Goal: Information Seeking & Learning: Compare options

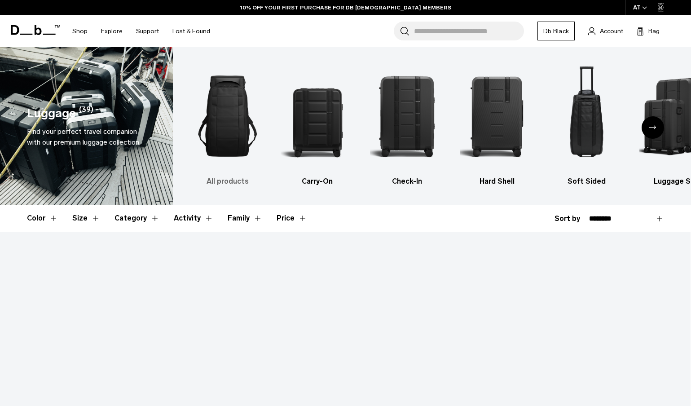
click at [235, 182] on h3 "All products" at bounding box center [228, 181] width 74 height 11
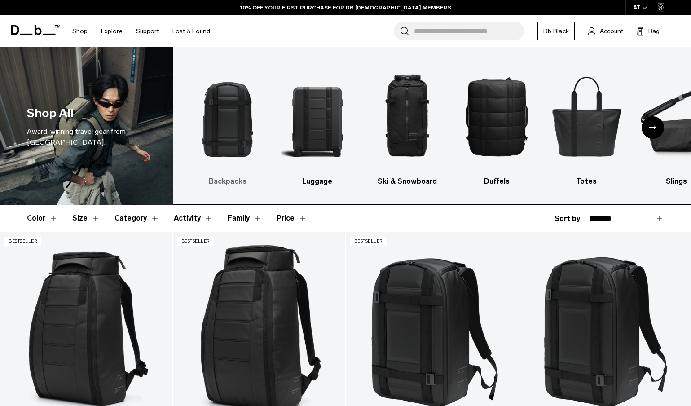
click at [237, 181] on h3 "Backpacks" at bounding box center [228, 181] width 74 height 11
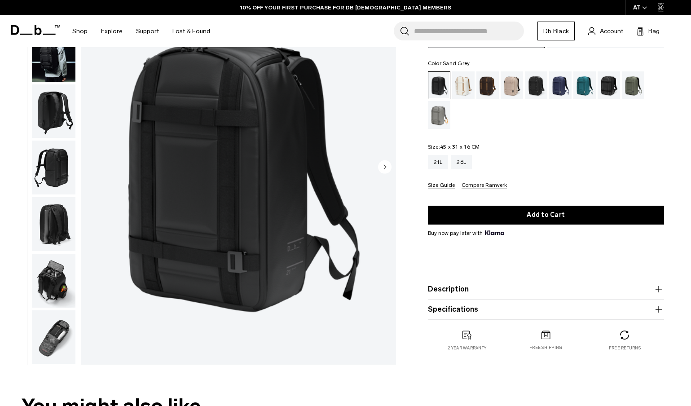
click at [444, 117] on div "Sand Grey" at bounding box center [439, 115] width 23 height 28
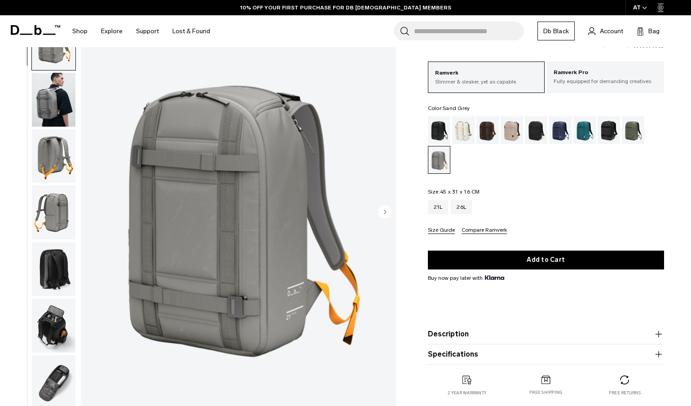
click at [53, 109] on img "button" at bounding box center [54, 100] width 44 height 54
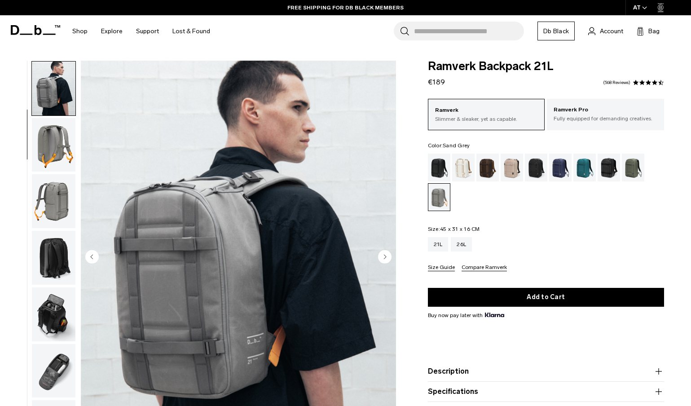
click at [54, 141] on img "button" at bounding box center [54, 145] width 44 height 54
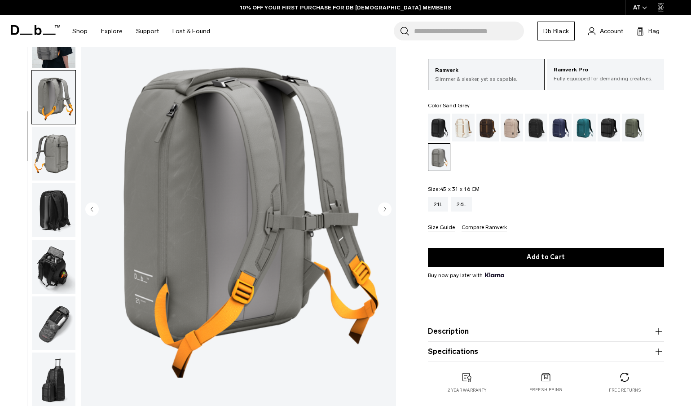
scroll to position [135, 0]
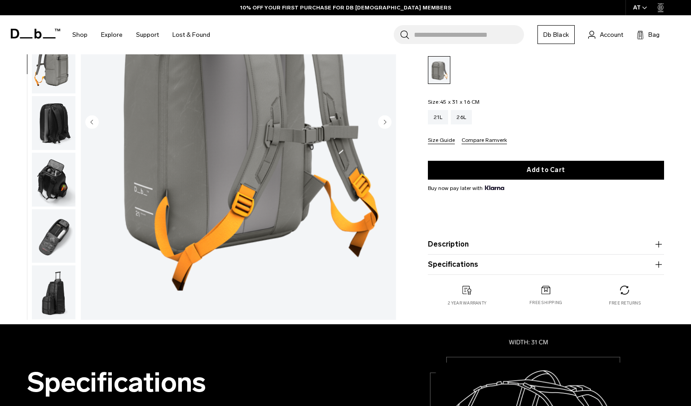
click at [53, 280] on img "button" at bounding box center [54, 292] width 44 height 54
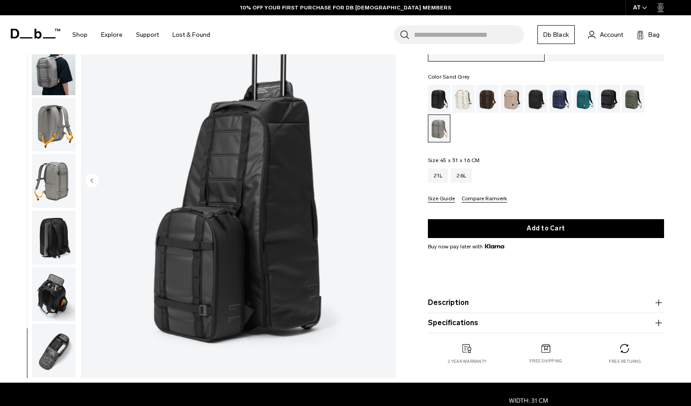
scroll to position [0, 0]
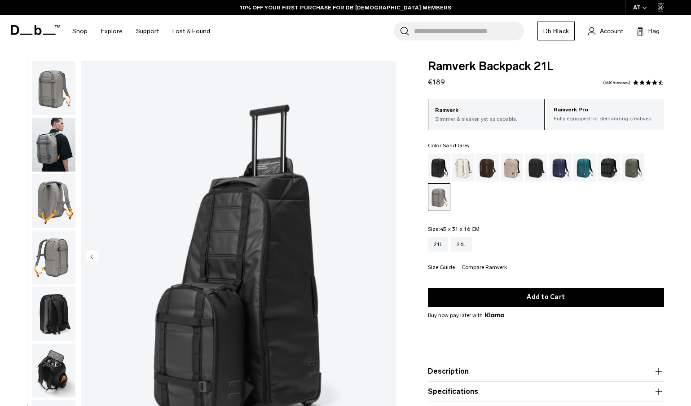
click at [53, 201] on img "button" at bounding box center [54, 201] width 44 height 54
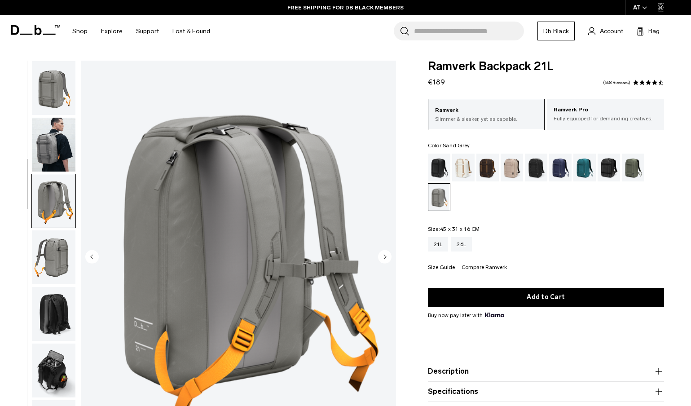
click at [58, 94] on img "button" at bounding box center [54, 88] width 44 height 54
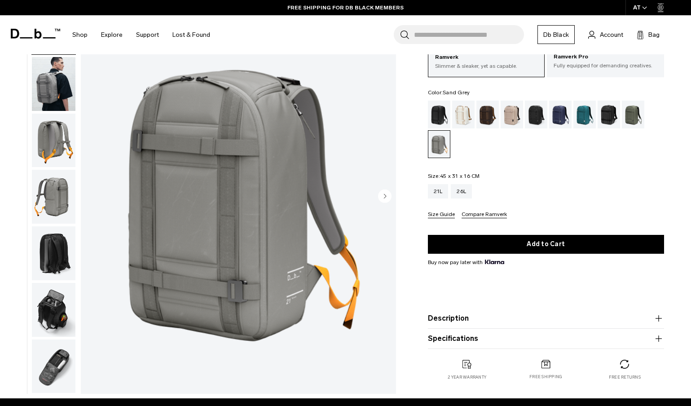
scroll to position [45, 0]
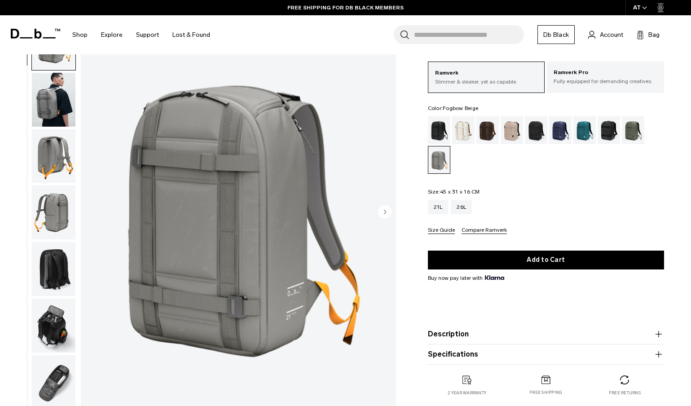
click at [517, 132] on div "Fogbow Beige" at bounding box center [511, 130] width 23 height 28
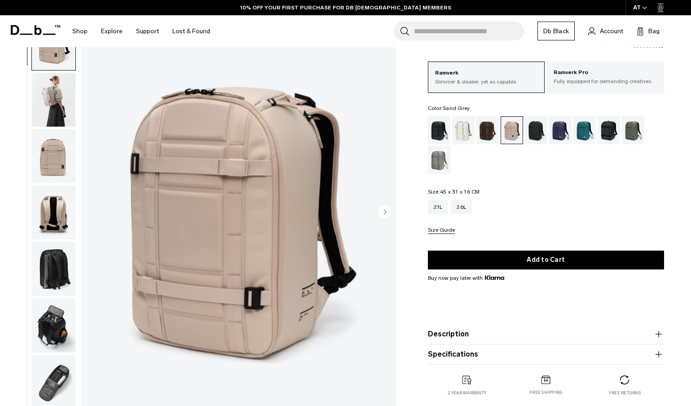
click at [438, 163] on div "Sand Grey" at bounding box center [439, 160] width 23 height 28
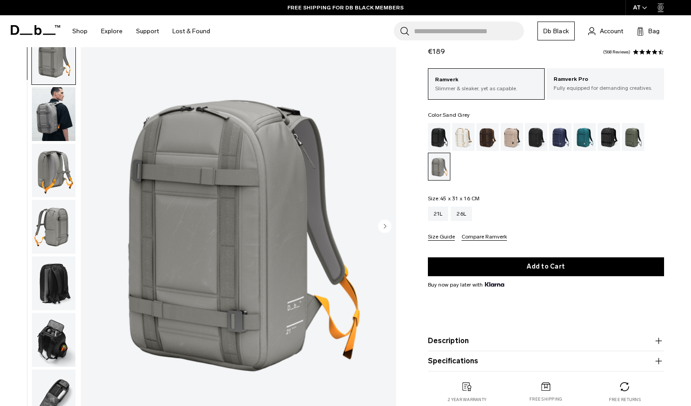
scroll to position [45, 0]
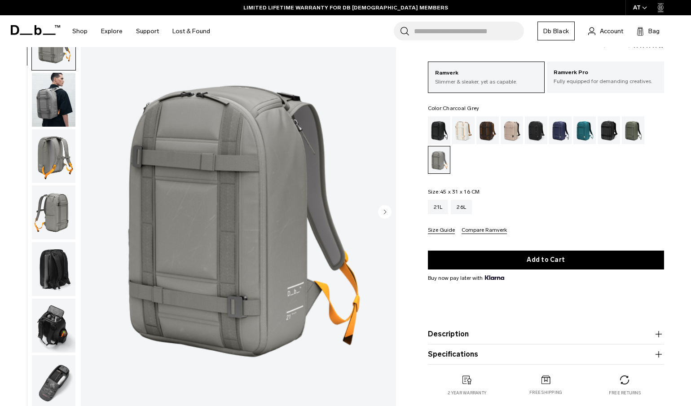
click at [535, 130] on div "Charcoal Grey" at bounding box center [536, 130] width 23 height 28
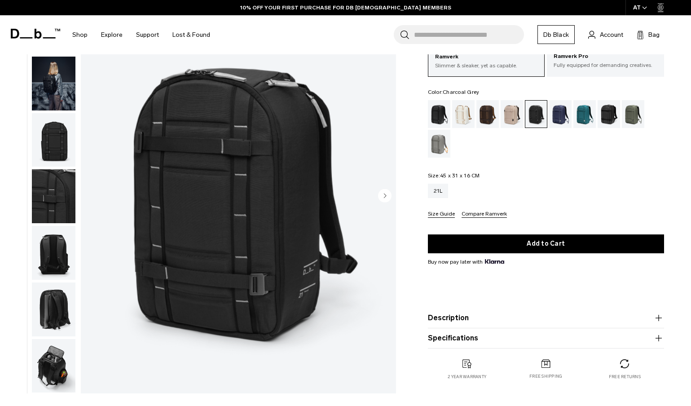
scroll to position [45, 0]
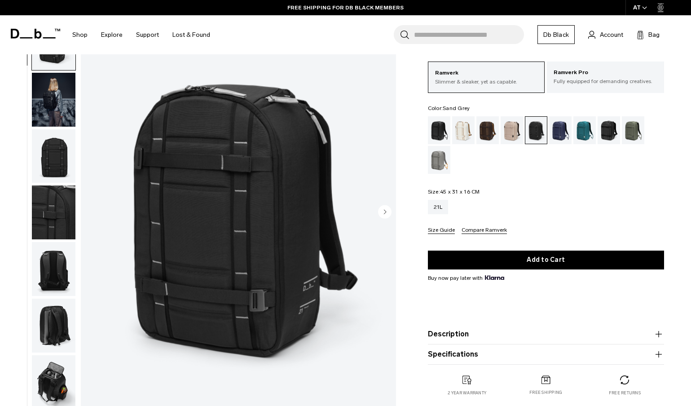
click at [439, 158] on div "Sand Grey" at bounding box center [439, 160] width 23 height 28
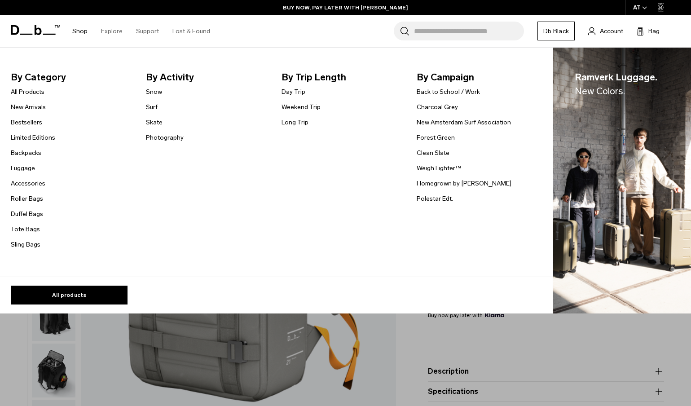
click at [31, 185] on link "Accessories" at bounding box center [28, 183] width 35 height 9
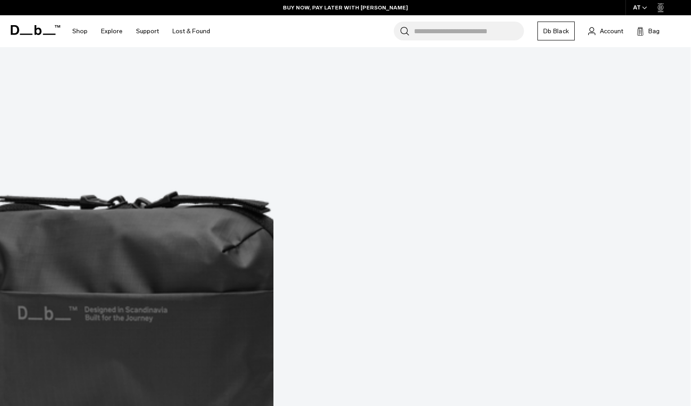
scroll to position [836, 0]
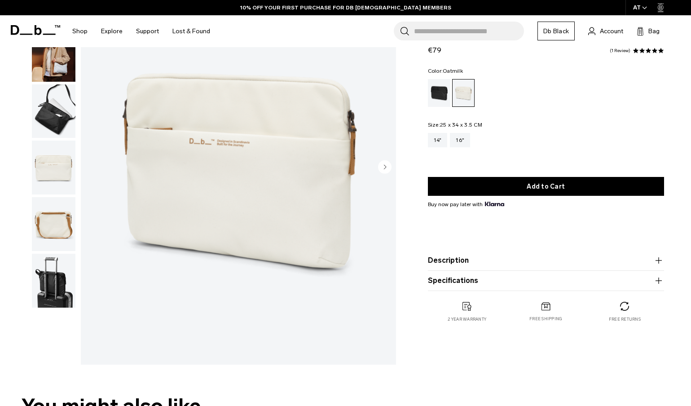
click at [56, 110] on img "button" at bounding box center [54, 111] width 44 height 54
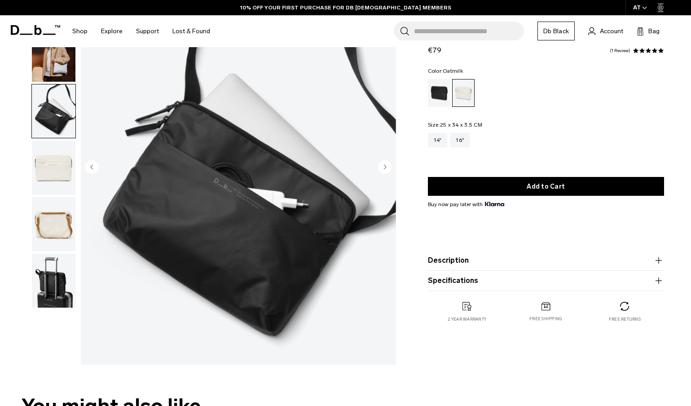
click at [53, 244] on img "button" at bounding box center [54, 224] width 44 height 54
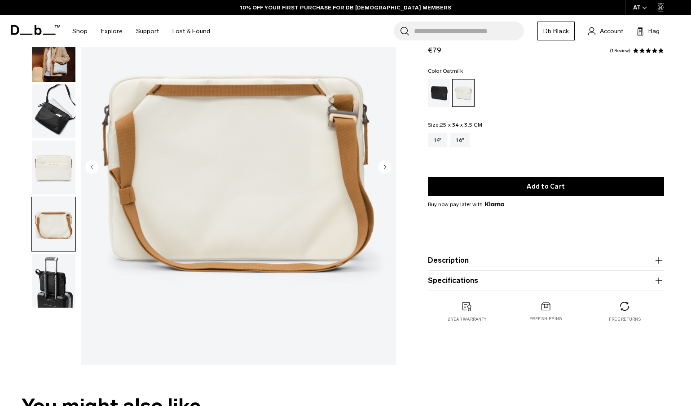
click at [57, 286] on img "button" at bounding box center [54, 281] width 44 height 54
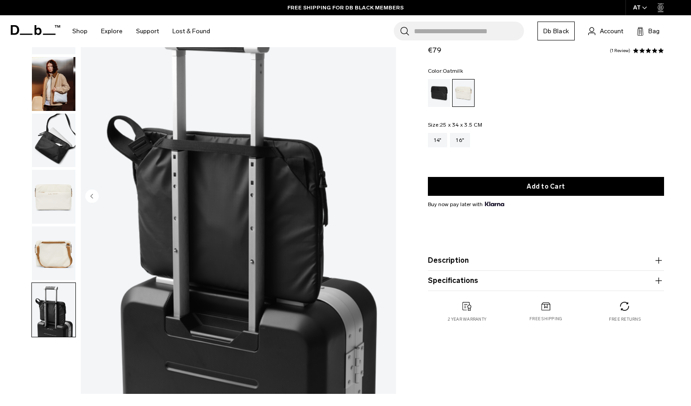
scroll to position [45, 0]
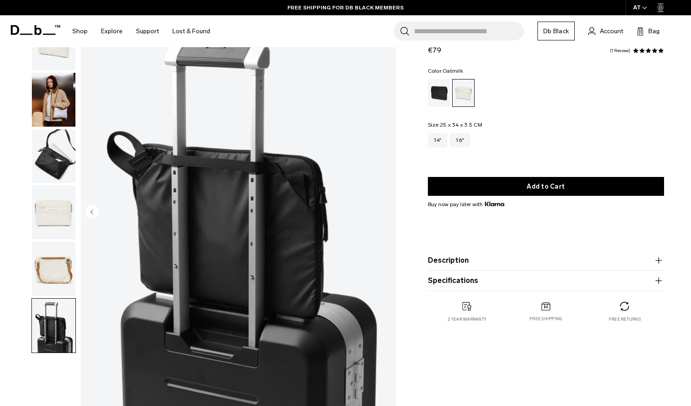
click at [58, 250] on img "button" at bounding box center [54, 269] width 44 height 54
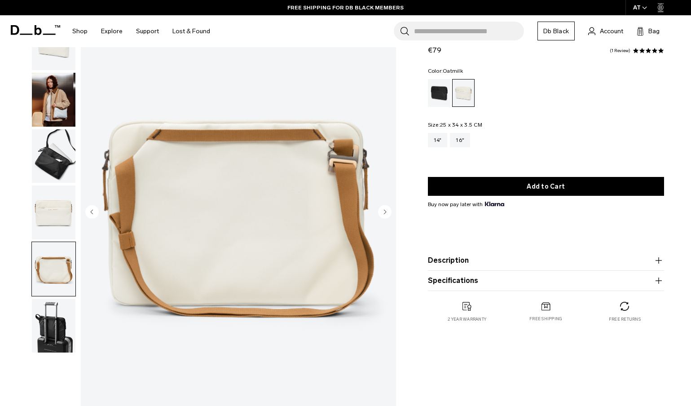
click at [58, 202] on img "button" at bounding box center [54, 212] width 44 height 54
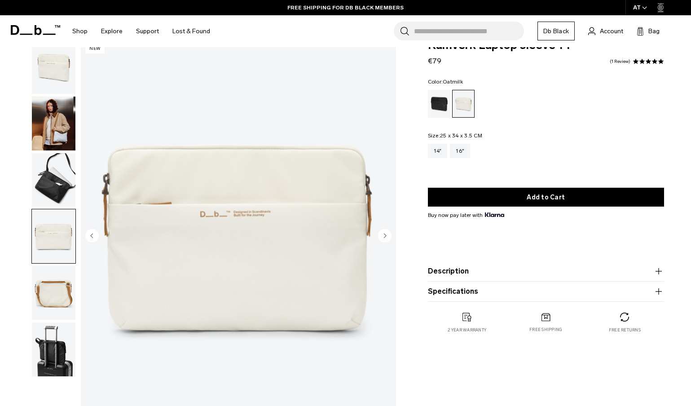
scroll to position [0, 0]
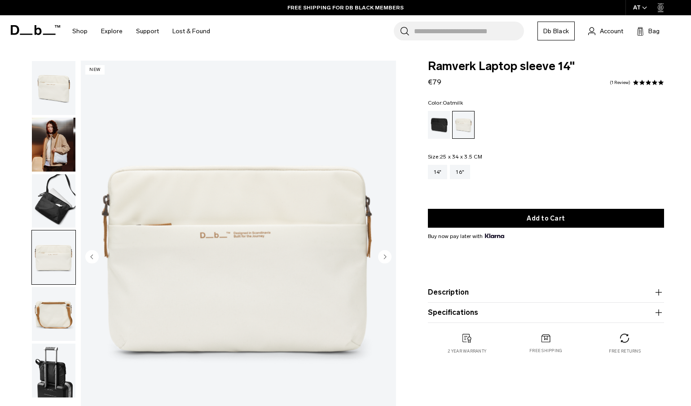
click at [59, 197] on img "button" at bounding box center [54, 201] width 44 height 54
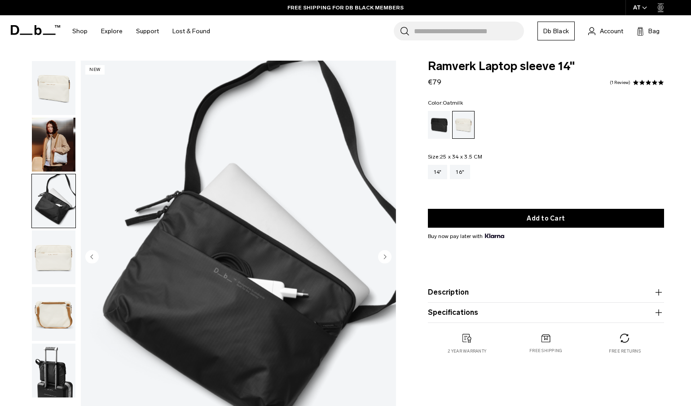
click at [54, 153] on img "button" at bounding box center [54, 145] width 44 height 54
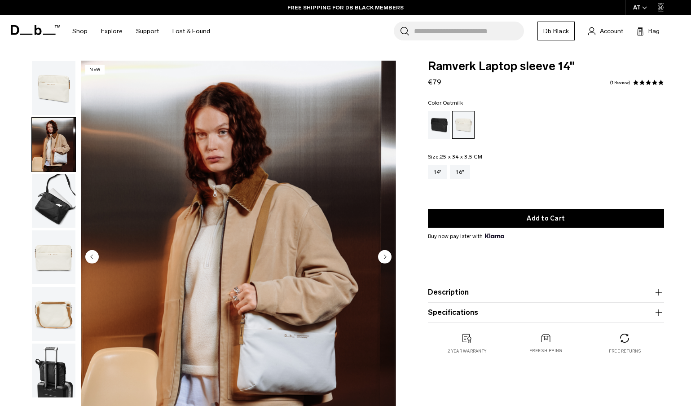
click at [49, 187] on img "button" at bounding box center [54, 201] width 44 height 54
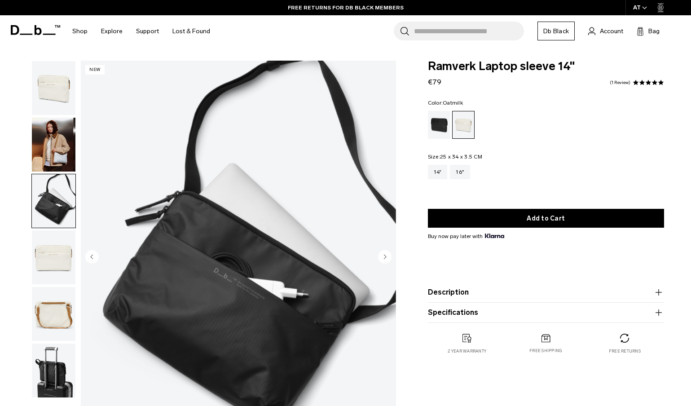
click at [56, 132] on img "button" at bounding box center [54, 145] width 44 height 54
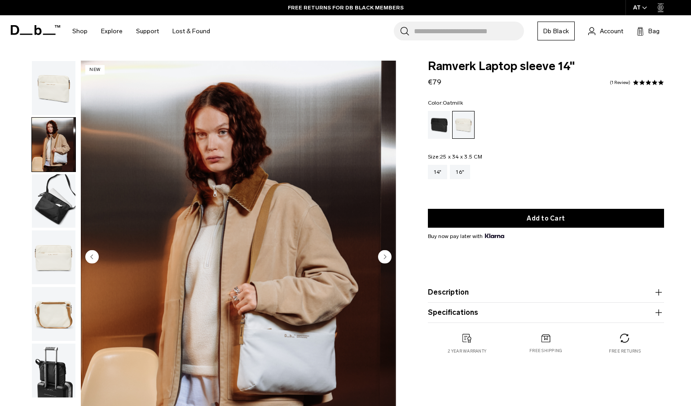
click at [55, 96] on img "button" at bounding box center [54, 88] width 44 height 54
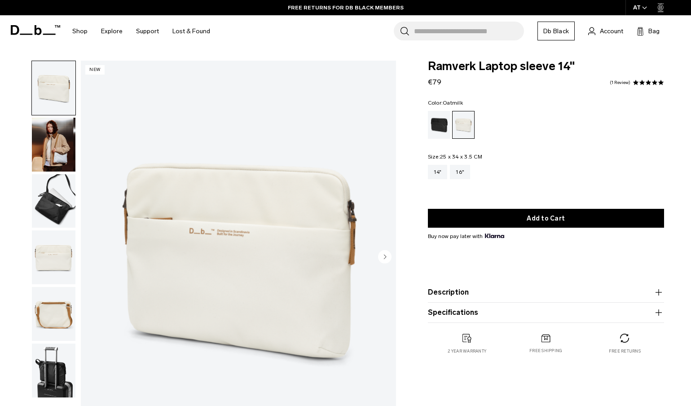
click at [58, 196] on img "button" at bounding box center [54, 201] width 44 height 54
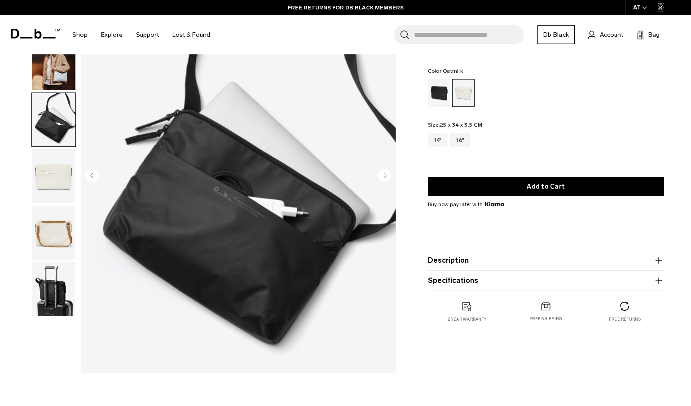
scroll to position [90, 0]
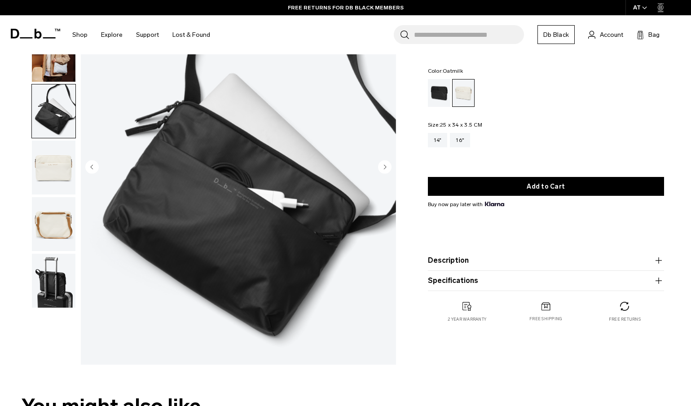
click at [61, 276] on img "button" at bounding box center [54, 281] width 44 height 54
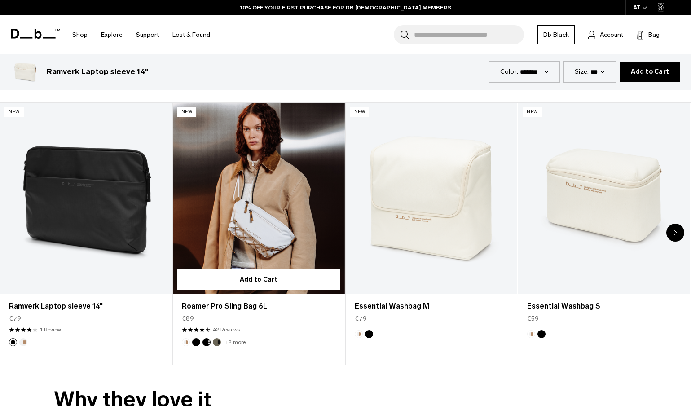
scroll to position [1436, 0]
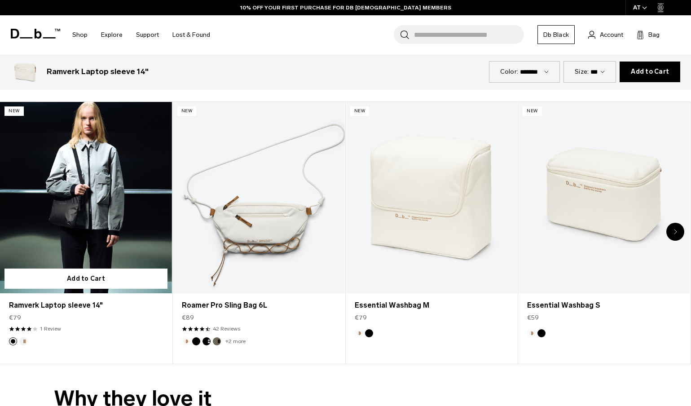
click at [77, 230] on link "Ramverk Laptop sleeve 14" at bounding box center [86, 197] width 172 height 191
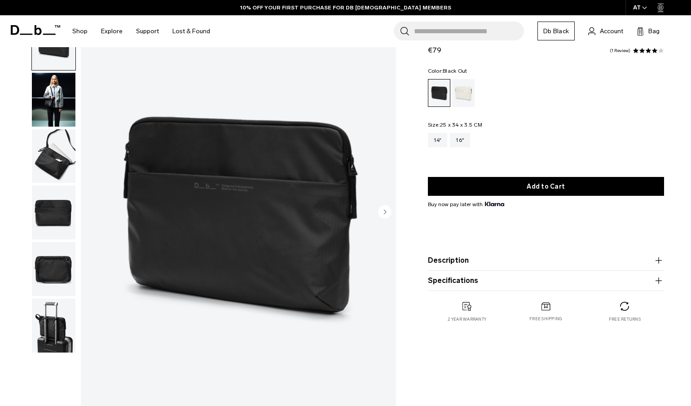
click at [52, 158] on img "button" at bounding box center [54, 156] width 44 height 54
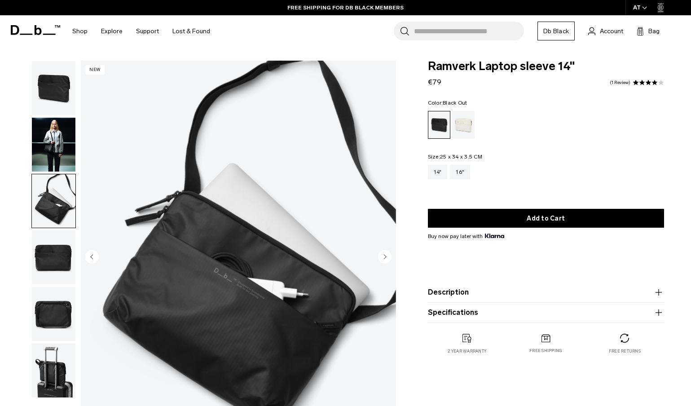
click at [43, 259] on img "button" at bounding box center [54, 257] width 44 height 54
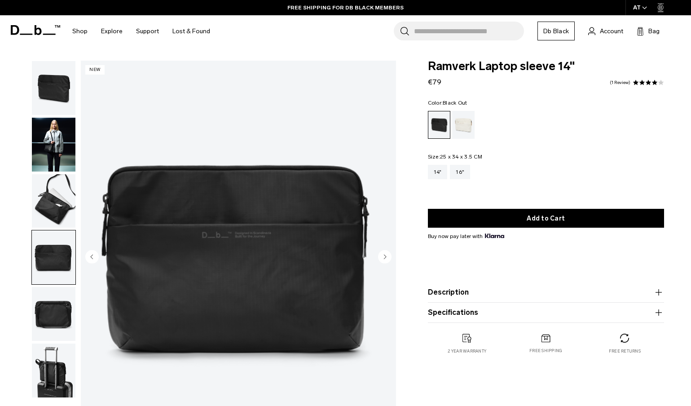
click at [54, 311] on img "button" at bounding box center [54, 314] width 44 height 54
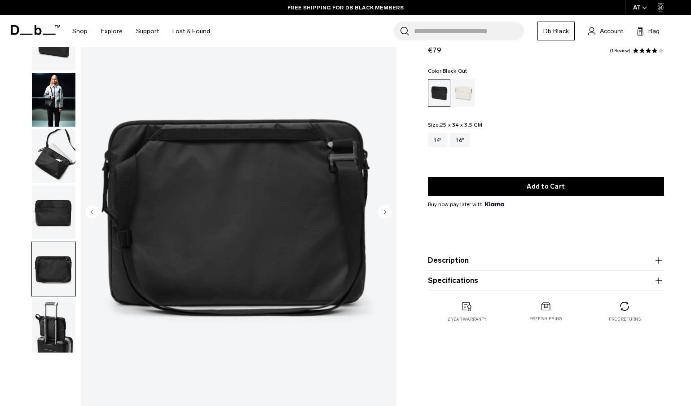
click at [51, 327] on img "button" at bounding box center [54, 326] width 44 height 54
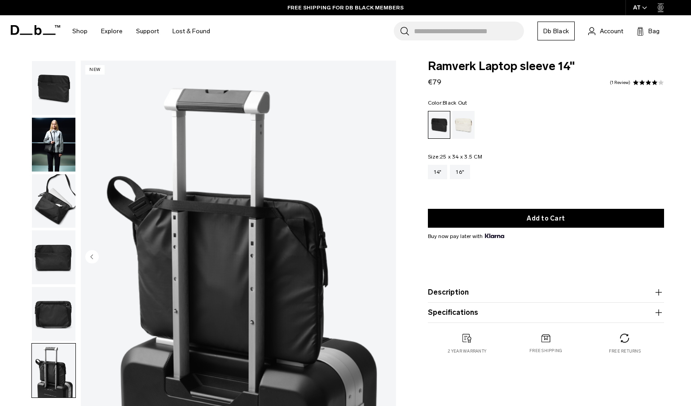
click at [53, 316] on img "button" at bounding box center [54, 314] width 44 height 54
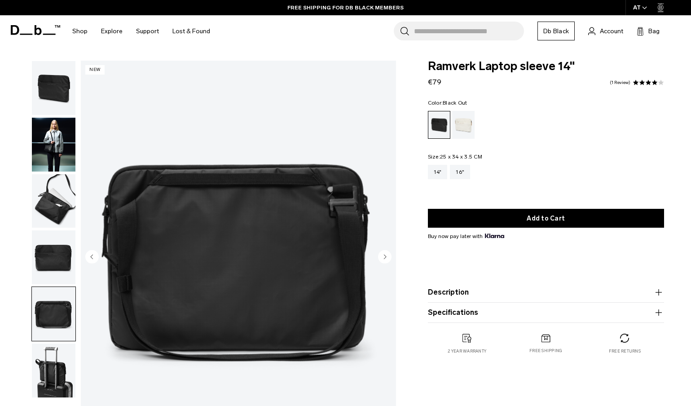
click at [56, 281] on img "button" at bounding box center [54, 257] width 44 height 54
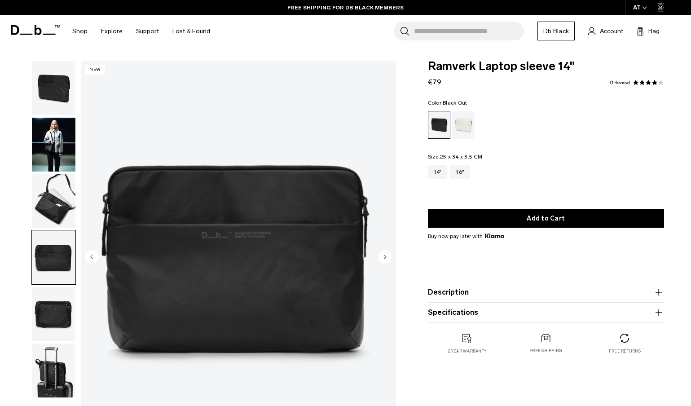
click at [54, 209] on img "button" at bounding box center [54, 201] width 44 height 54
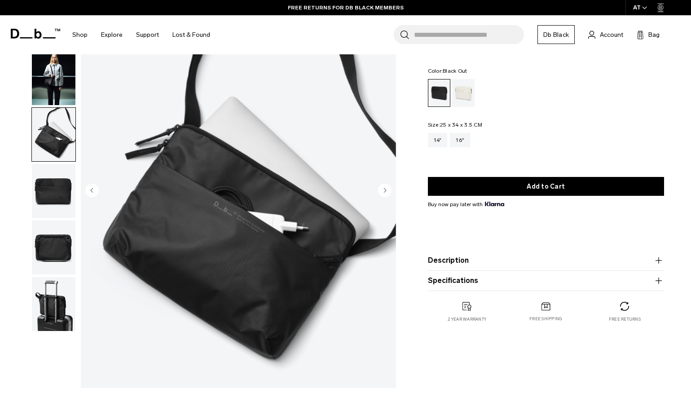
scroll to position [45, 0]
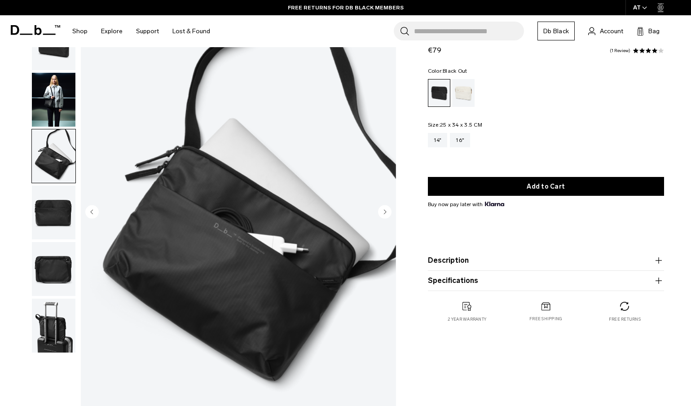
click at [43, 201] on img "button" at bounding box center [54, 212] width 44 height 54
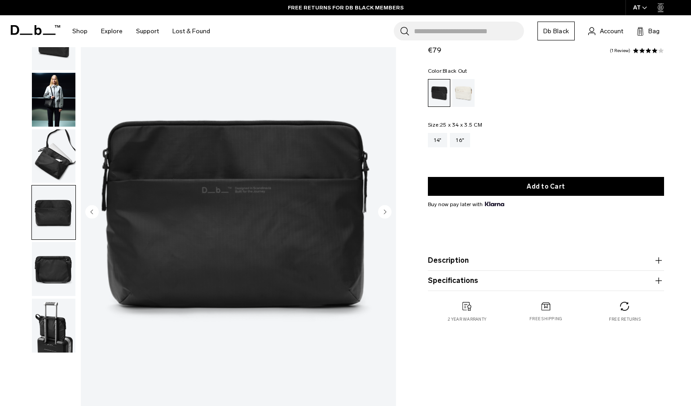
click at [54, 256] on img "button" at bounding box center [54, 269] width 44 height 54
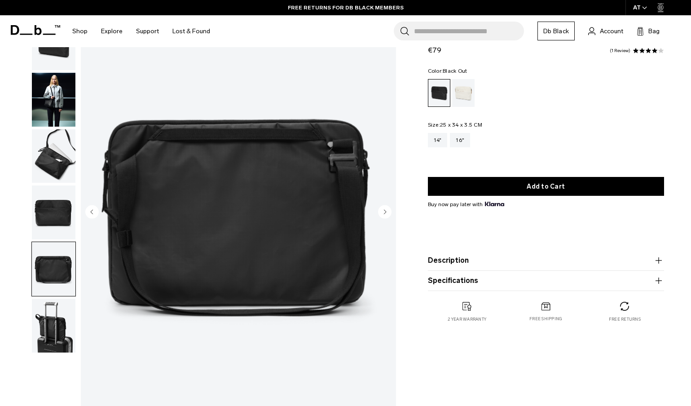
click at [58, 319] on img "button" at bounding box center [54, 326] width 44 height 54
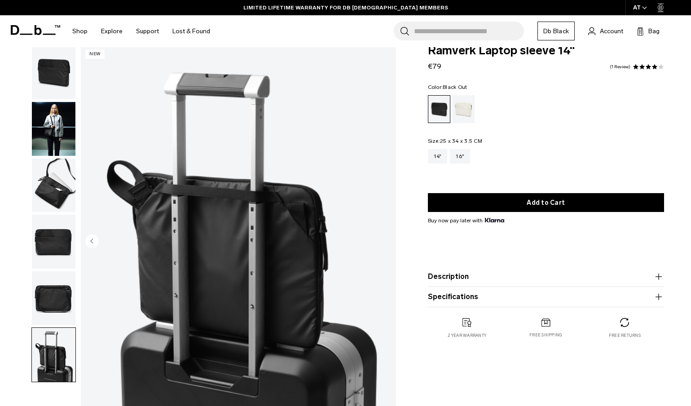
scroll to position [0, 0]
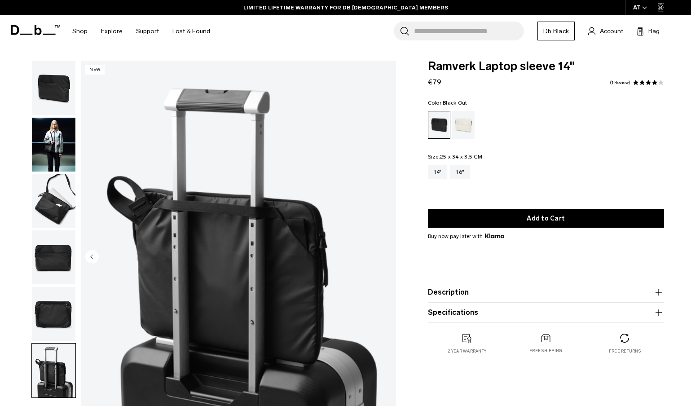
click at [61, 99] on img "button" at bounding box center [54, 88] width 44 height 54
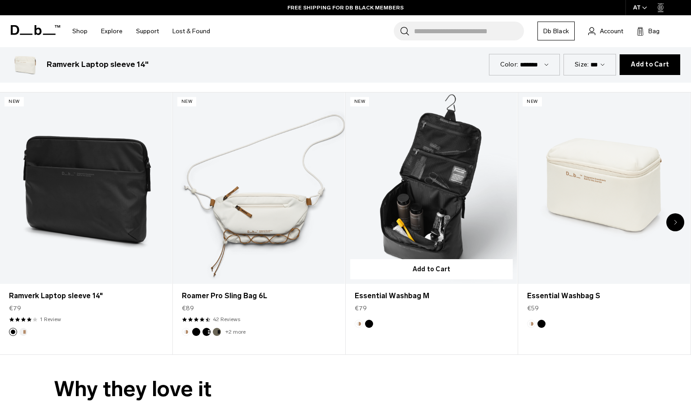
scroll to position [1445, 0]
click at [426, 193] on link "Essential Washbag M" at bounding box center [432, 188] width 172 height 191
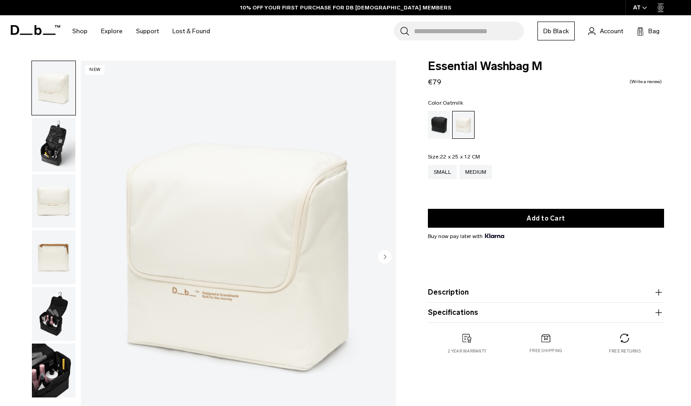
click at [47, 154] on img "button" at bounding box center [54, 145] width 44 height 54
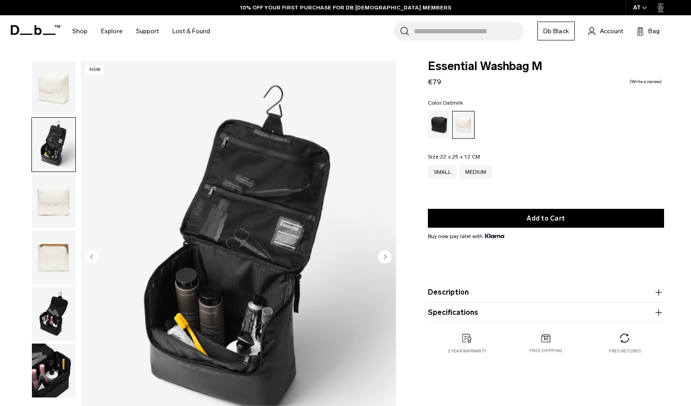
click at [44, 319] on img "button" at bounding box center [54, 314] width 44 height 54
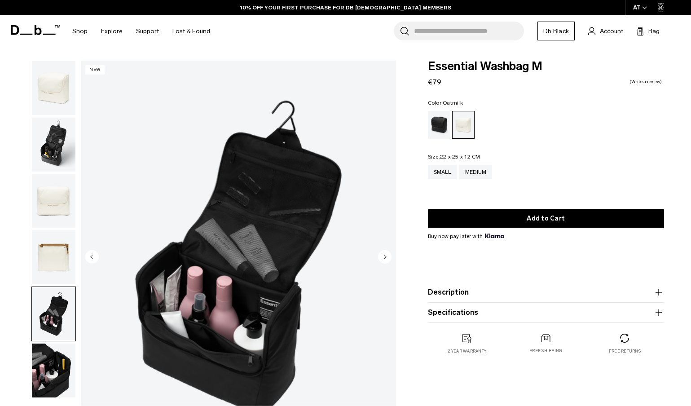
click at [60, 363] on img "button" at bounding box center [54, 370] width 44 height 54
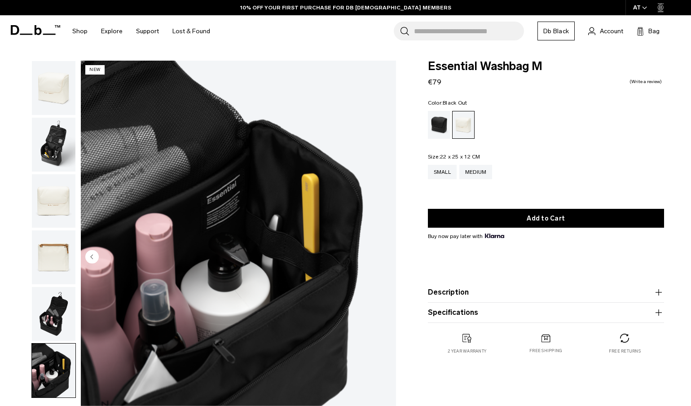
click at [437, 127] on div "Black Out" at bounding box center [439, 125] width 23 height 28
